Goal: Information Seeking & Learning: Learn about a topic

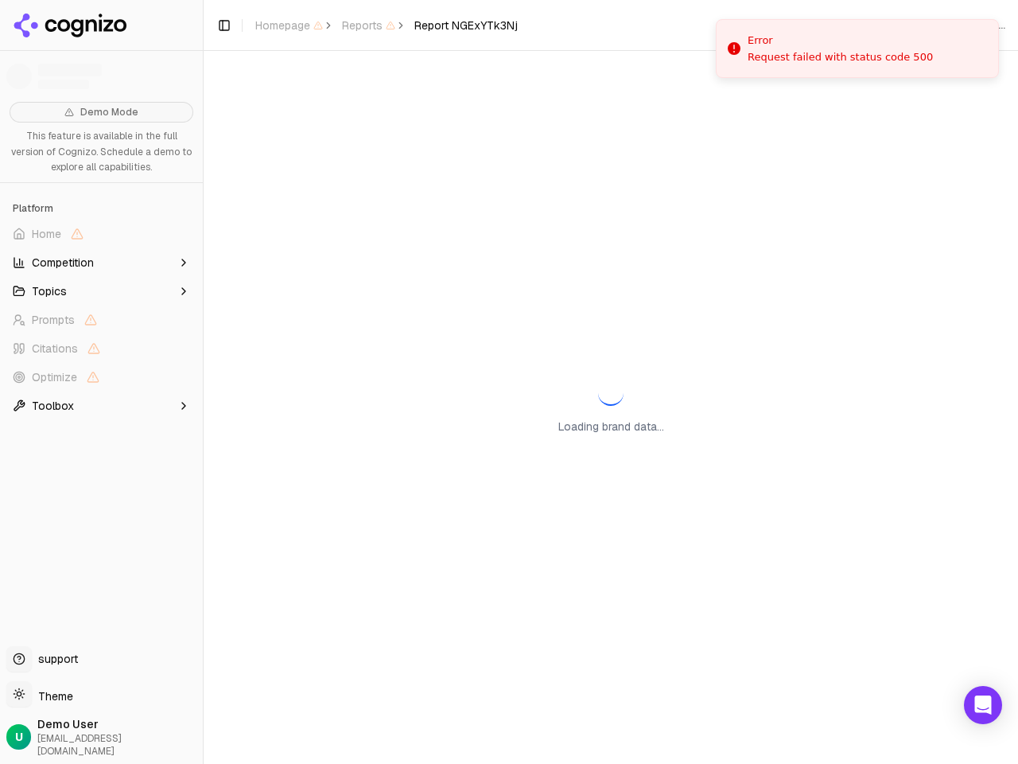
click at [101, 234] on span "Home" at bounding box center [101, 233] width 190 height 25
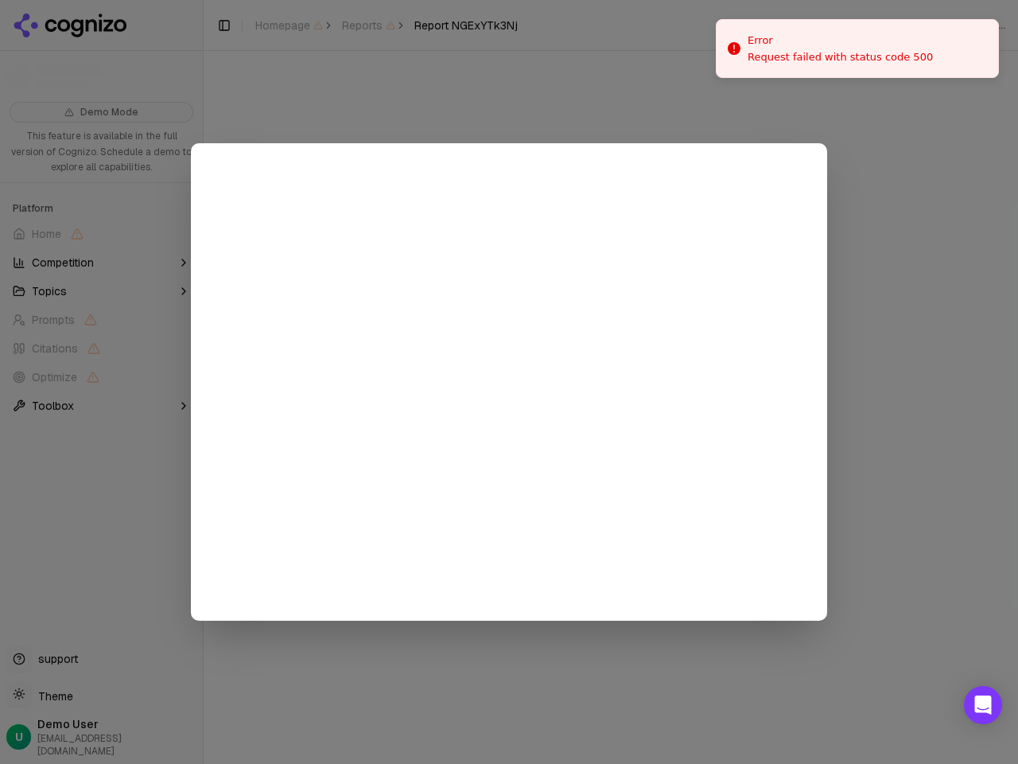
click at [101, 263] on div at bounding box center [509, 382] width 1018 height 764
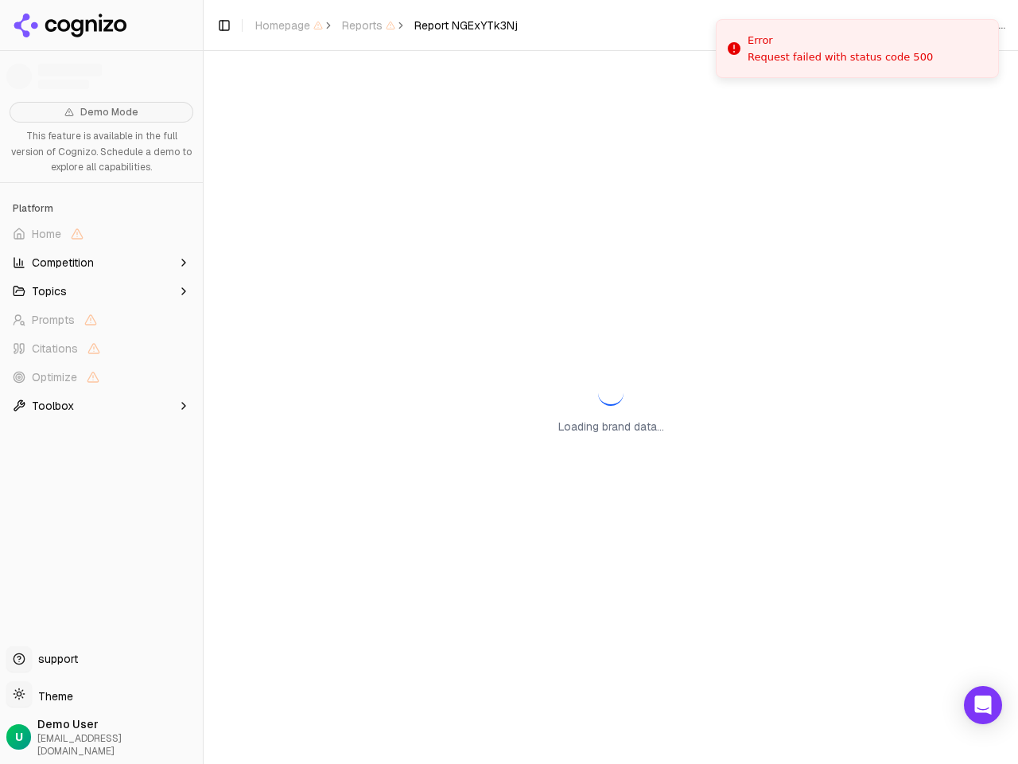
click at [101, 291] on button "Topics" at bounding box center [101, 290] width 190 height 25
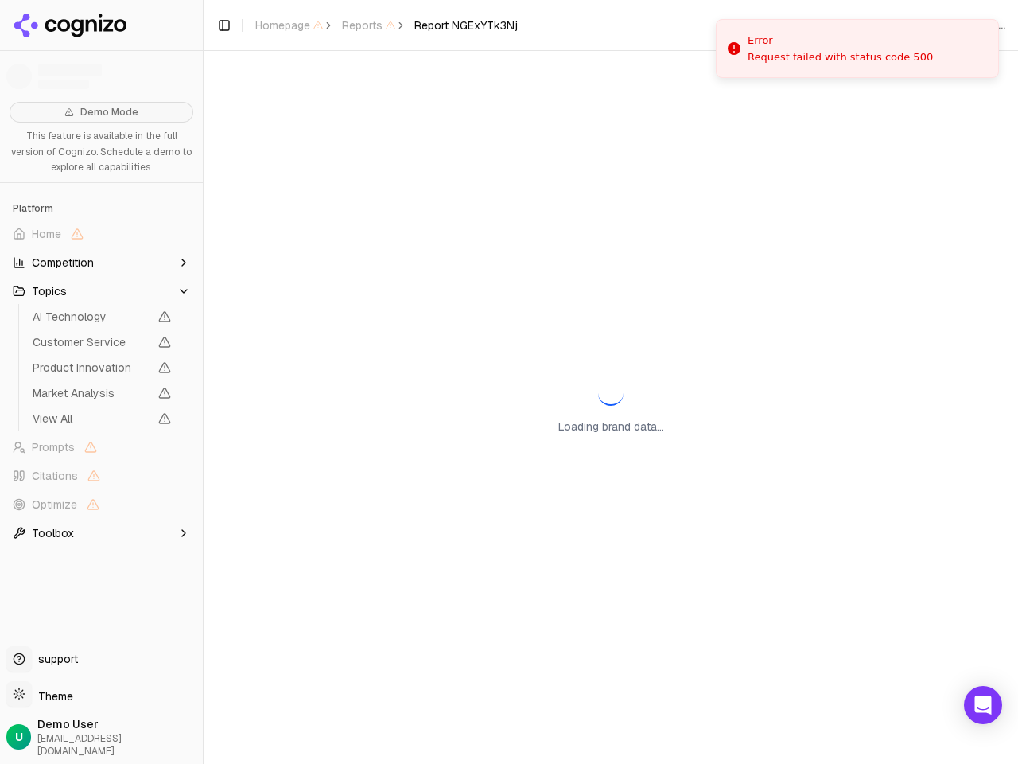
click at [101, 320] on span "AI Technology" at bounding box center [91, 317] width 116 height 16
